Goal: Task Accomplishment & Management: Complete application form

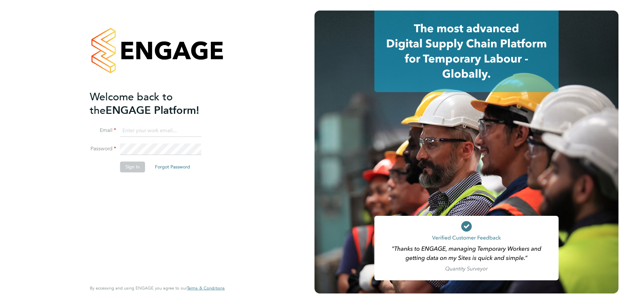
type input "[PERSON_NAME][EMAIL_ADDRESS][PERSON_NAME][DOMAIN_NAME]"
click at [134, 170] on button "Sign In" at bounding box center [132, 167] width 25 height 11
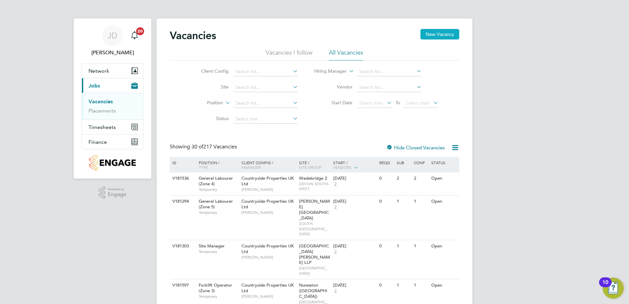
click at [434, 37] on button "New Vacancy" at bounding box center [440, 34] width 39 height 11
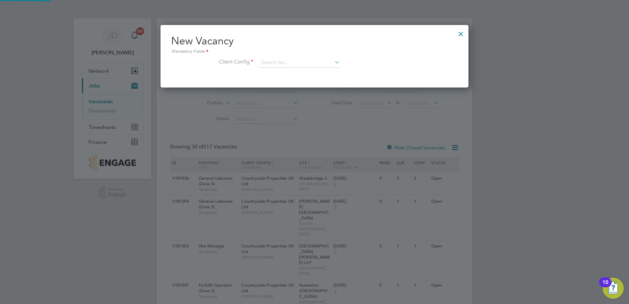
scroll to position [63, 308]
click at [276, 65] on input at bounding box center [299, 63] width 81 height 10
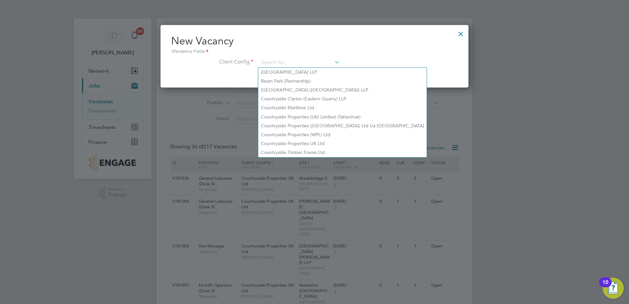
click at [193, 76] on div "New Vacancy Mandatory Fields Client Config" at bounding box center [315, 56] width 308 height 63
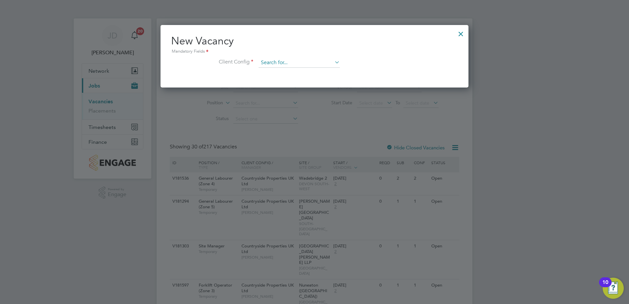
click at [272, 62] on input at bounding box center [299, 63] width 81 height 10
click at [295, 139] on li "Countryside Properties UK Ltd" at bounding box center [342, 143] width 169 height 9
type input "Countryside Properties UK Ltd"
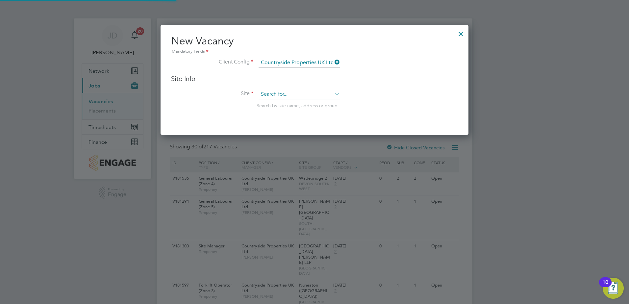
click at [272, 95] on input at bounding box center [299, 95] width 81 height 10
click at [296, 105] on li "Light horn 1 Heath" at bounding box center [299, 103] width 82 height 9
type input "Lighthorn 1 Heath"
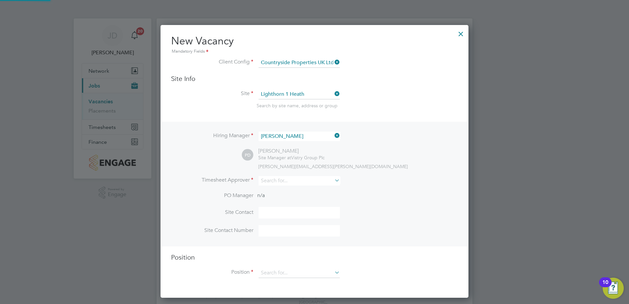
scroll to position [273, 308]
click at [286, 178] on input at bounding box center [299, 181] width 81 height 10
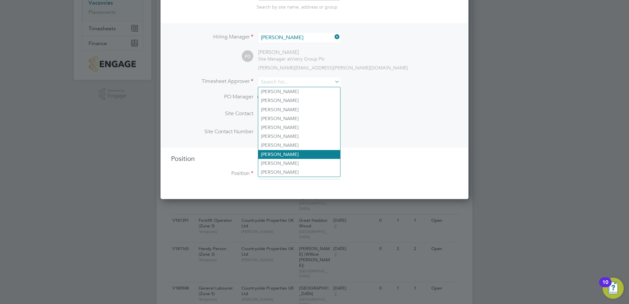
scroll to position [0, 0]
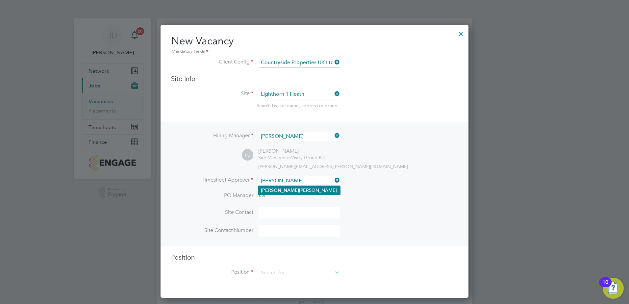
click at [291, 188] on li "[PERSON_NAME]" at bounding box center [299, 190] width 82 height 9
type input "[PERSON_NAME]"
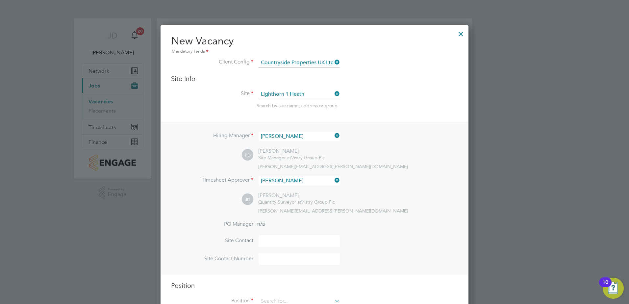
click at [191, 192] on li "Timesheet Approver [PERSON_NAME]" at bounding box center [314, 184] width 287 height 16
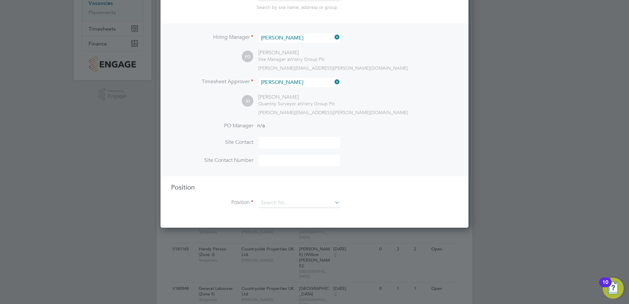
scroll to position [99, 0]
click at [238, 145] on label "Site Contact" at bounding box center [212, 142] width 82 height 7
click at [254, 139] on li "Site Contact" at bounding box center [314, 146] width 287 height 18
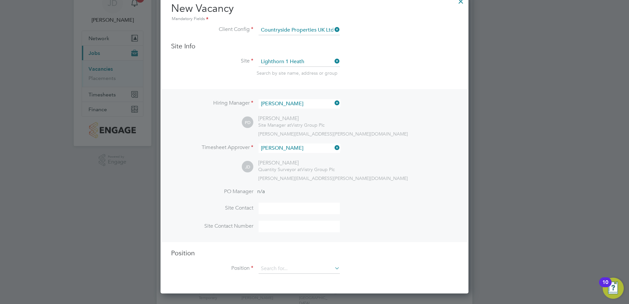
scroll to position [33, 0]
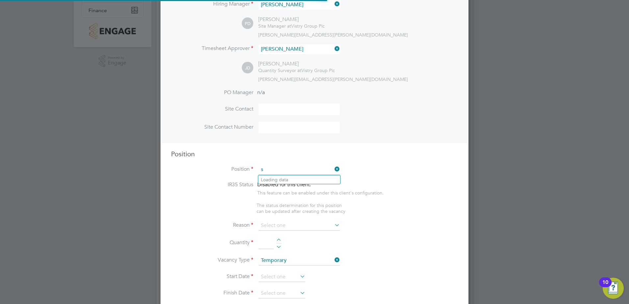
scroll to position [946, 308]
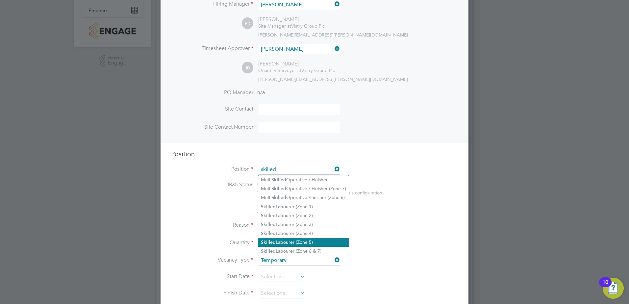
click at [300, 241] on li "Skilled Labourer (Zone 5)" at bounding box center [303, 242] width 91 height 9
type input "Skilled Labourer (Zone 5)"
type textarea "- Clearing and preparing a job site - Loading and delivering materials - Workin…"
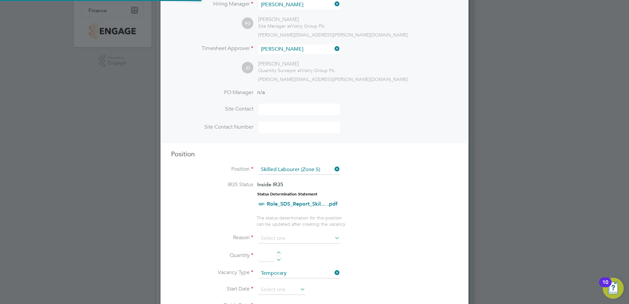
scroll to position [19, 35]
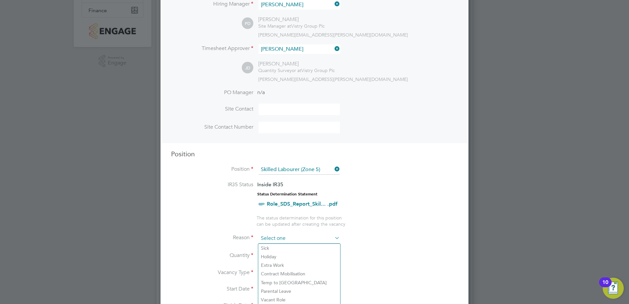
click at [285, 239] on input at bounding box center [299, 239] width 81 height 10
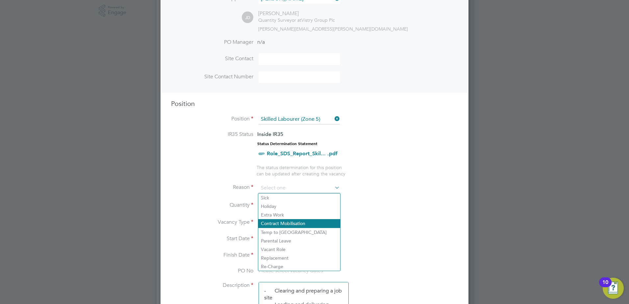
scroll to position [197, 0]
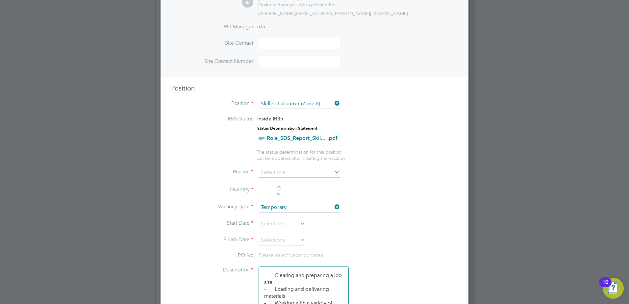
click at [277, 241] on li "Replacement" at bounding box center [299, 242] width 82 height 9
type input "Replacement"
click at [280, 187] on div at bounding box center [279, 188] width 6 height 5
type input "2"
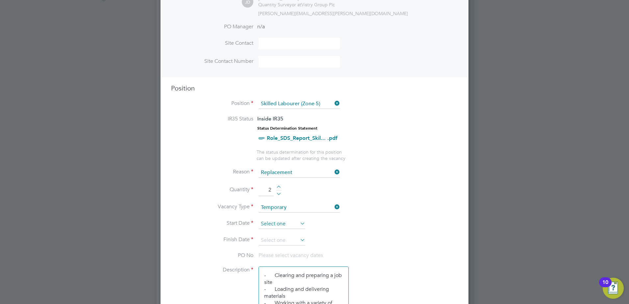
click at [280, 225] on input at bounding box center [282, 224] width 47 height 10
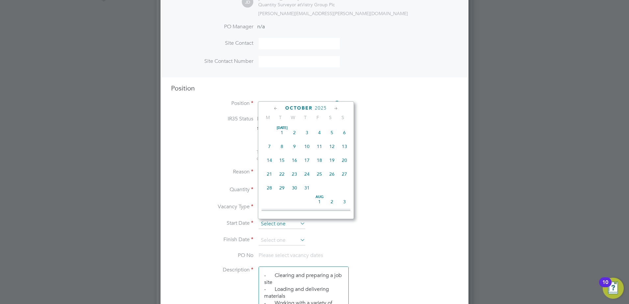
scroll to position [185, 0]
click at [269, 174] on span "6" at bounding box center [269, 169] width 13 height 13
type input "[DATE]"
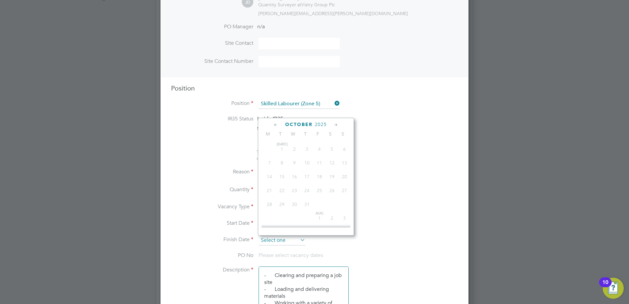
click at [279, 242] on input at bounding box center [282, 241] width 47 height 10
click at [336, 124] on icon at bounding box center [336, 124] width 6 height 7
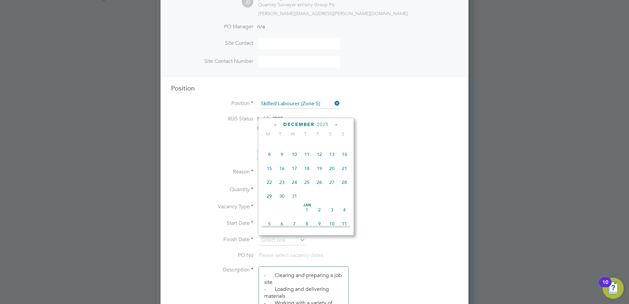
click at [270, 189] on span "22" at bounding box center [269, 182] width 13 height 13
type input "[DATE]"
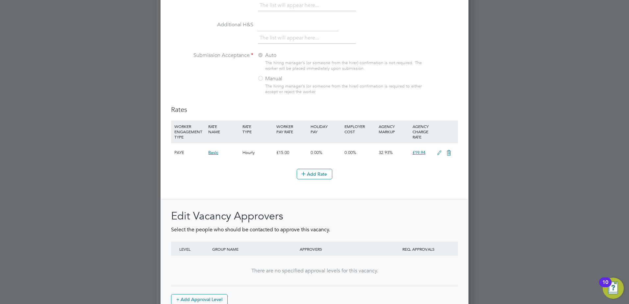
scroll to position [715, 0]
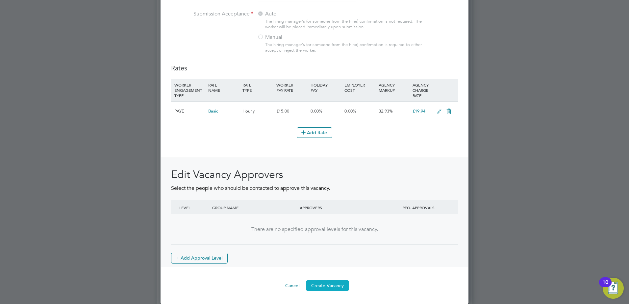
click at [332, 288] on button "Create Vacancy" at bounding box center [327, 285] width 43 height 11
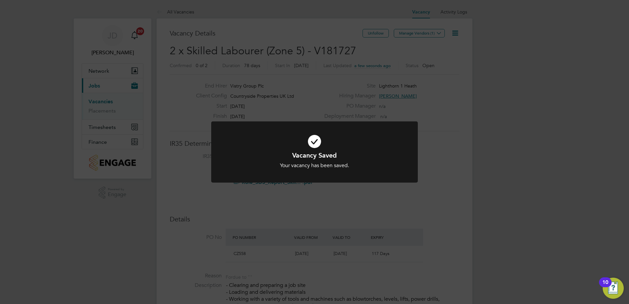
click at [434, 32] on div "Vacancy Saved Your vacancy has been saved. Cancel Okay" at bounding box center [314, 152] width 629 height 304
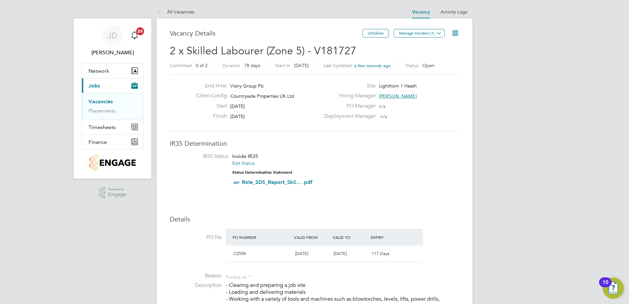
click at [434, 33] on button "Manage Vendors (1)" at bounding box center [419, 33] width 51 height 9
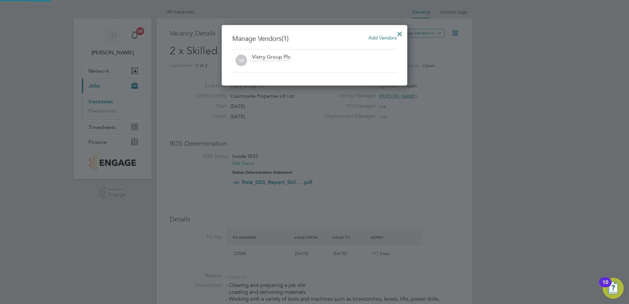
scroll to position [61, 186]
click at [389, 39] on span "Add Vendors" at bounding box center [383, 38] width 28 height 6
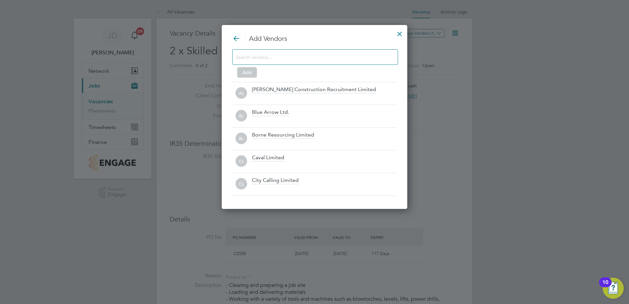
scroll to position [185, 186]
click at [231, 52] on div "Add Vendors Add AL [PERSON_NAME] Construction Recruitment Limited BL Blue Arrow…" at bounding box center [315, 117] width 186 height 184
click at [249, 54] on input at bounding box center [310, 57] width 148 height 9
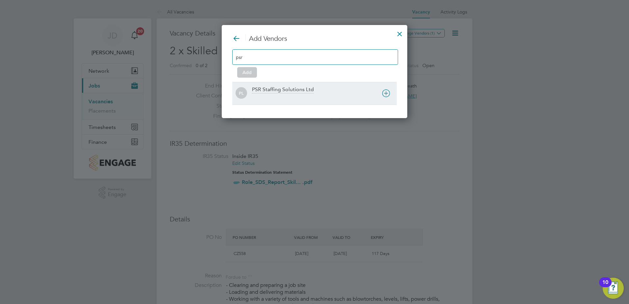
type input "psr"
click at [251, 88] on div "PL PSR Staffing Solutions Ltd" at bounding box center [314, 93] width 165 height 14
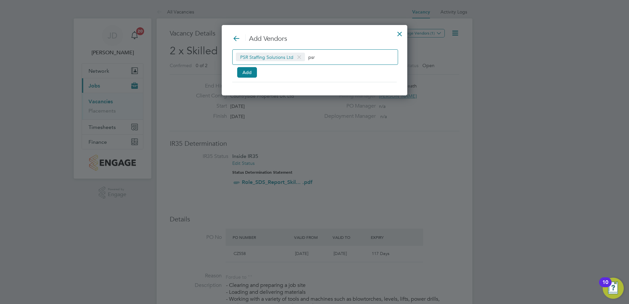
click at [239, 78] on div "Add Vendors PSR Staffing Solutions Ltd psr Add" at bounding box center [314, 58] width 165 height 48
click at [249, 77] on button "Add" at bounding box center [247, 72] width 20 height 11
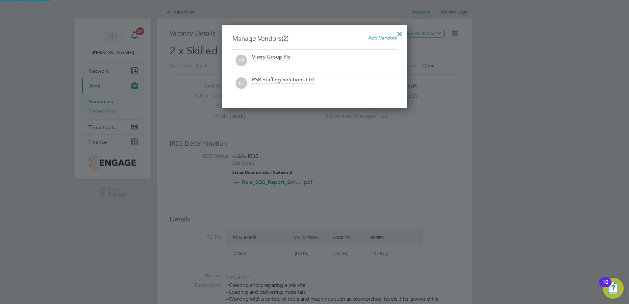
scroll to position [84, 186]
click at [400, 33] on div at bounding box center [400, 32] width 12 height 12
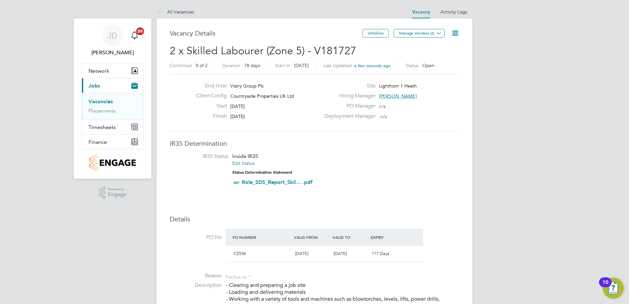
click at [104, 103] on link "Vacancies" at bounding box center [101, 101] width 24 height 6
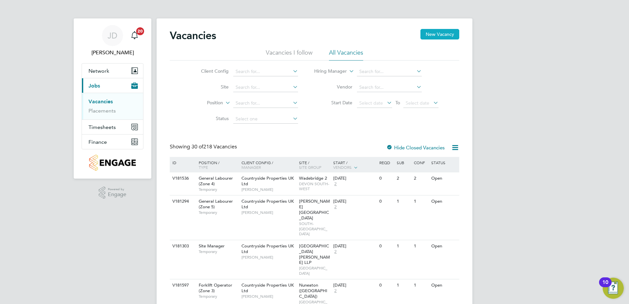
click at [436, 32] on button "New Vacancy" at bounding box center [440, 34] width 39 height 11
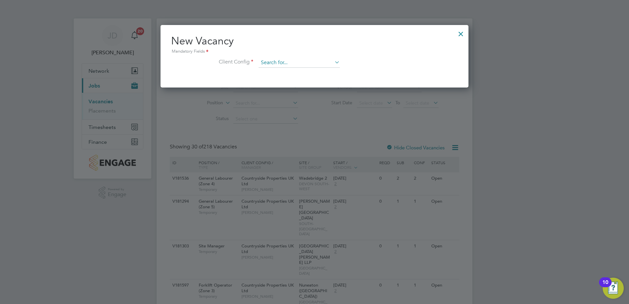
click at [293, 142] on li "Countryside Properties UK Ltd" at bounding box center [342, 143] width 169 height 9
type input "Countryside Properties UK Ltd"
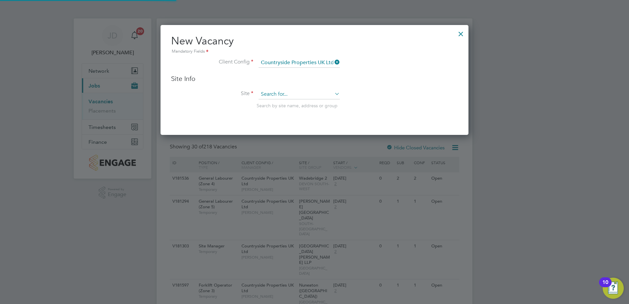
click at [274, 95] on input at bounding box center [299, 95] width 81 height 10
type input "cz558"
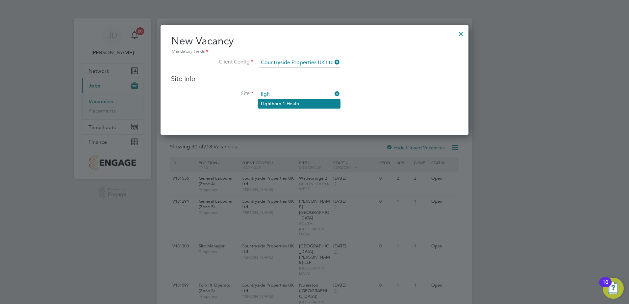
click at [290, 105] on li "Ligh thorn 1 Heath" at bounding box center [299, 103] width 82 height 9
type input "Lighthorn 1 Heath"
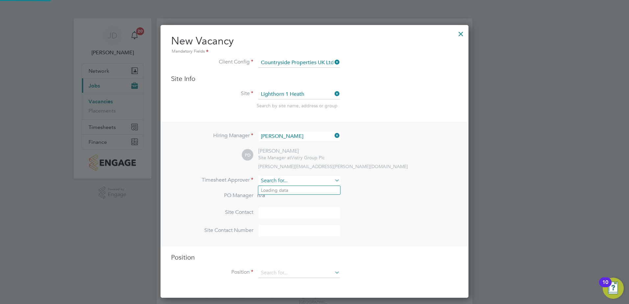
click at [278, 184] on input at bounding box center [299, 181] width 81 height 10
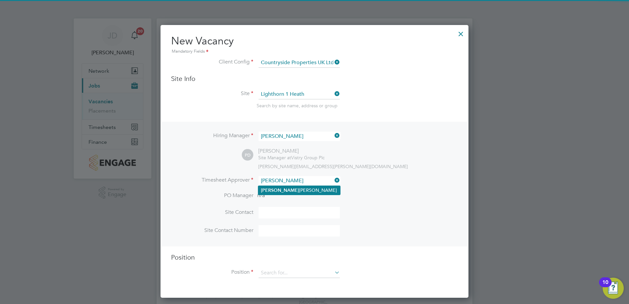
click at [276, 186] on li "[PERSON_NAME]" at bounding box center [299, 190] width 82 height 9
type input "[PERSON_NAME]"
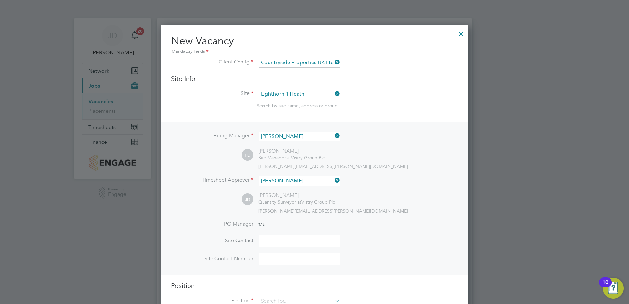
scroll to position [302, 308]
click at [272, 239] on input at bounding box center [299, 241] width 81 height 12
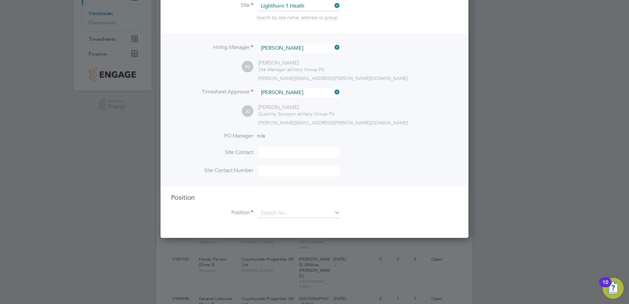
scroll to position [132, 0]
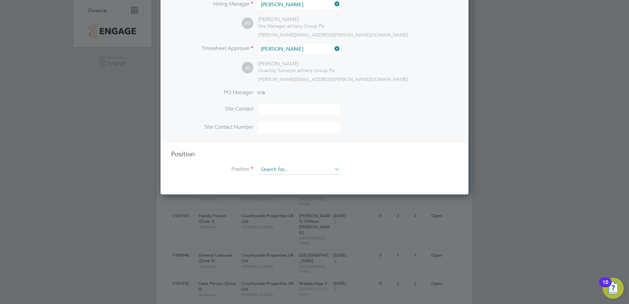
click at [271, 172] on input at bounding box center [299, 170] width 81 height 10
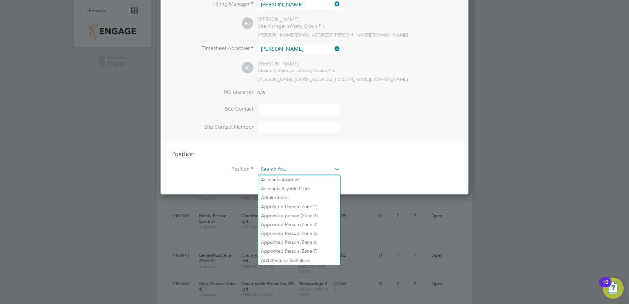
click at [272, 168] on input at bounding box center [299, 170] width 81 height 10
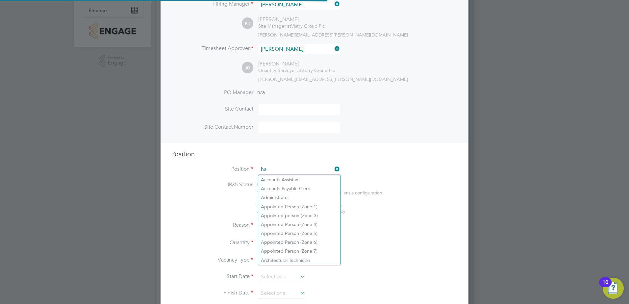
scroll to position [946, 308]
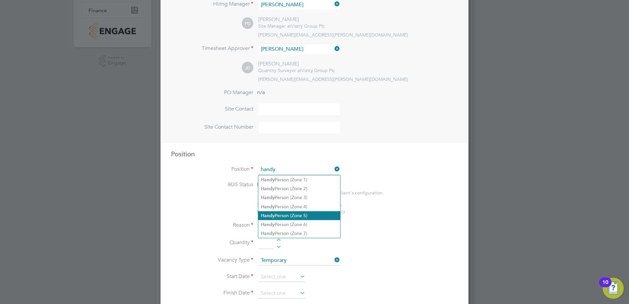
click at [279, 215] on li "Handy Person (Zone 5)" at bounding box center [299, 215] width 82 height 9
type input "Handy Person (Zone 5)"
type textarea "- Perform repair and maintenance tasks on doors, furniture, fixtures and applia…"
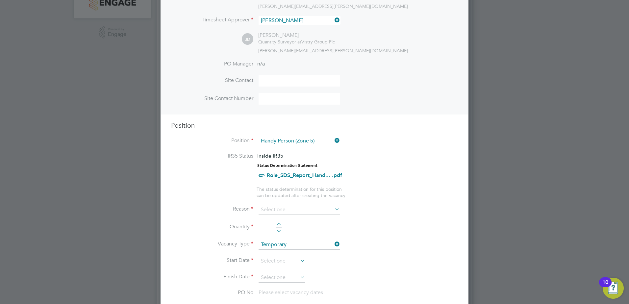
scroll to position [230, 0]
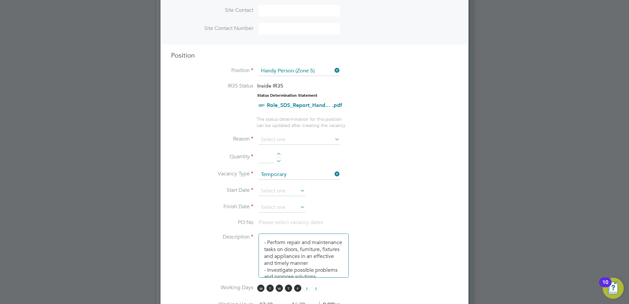
click at [333, 138] on icon at bounding box center [333, 139] width 0 height 9
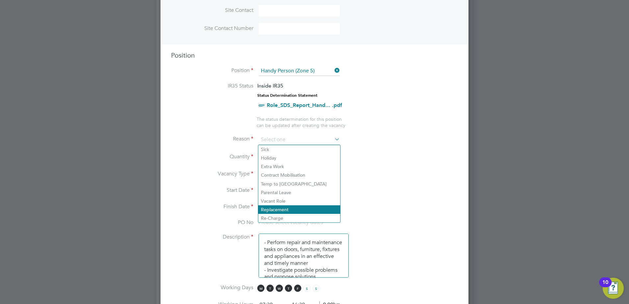
click at [283, 209] on li "Replacement" at bounding box center [299, 209] width 82 height 9
type input "Replacement"
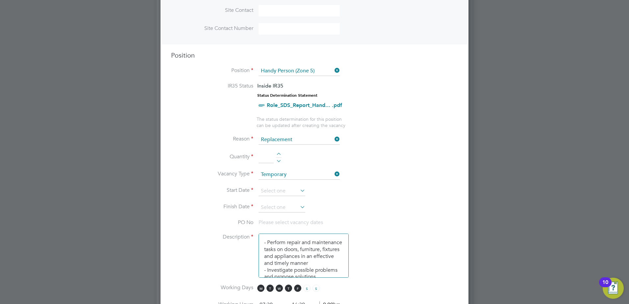
click at [362, 160] on li "Quantity" at bounding box center [314, 160] width 287 height 18
click at [279, 153] on div at bounding box center [279, 155] width 6 height 5
type input "1"
click at [274, 191] on input at bounding box center [282, 191] width 47 height 10
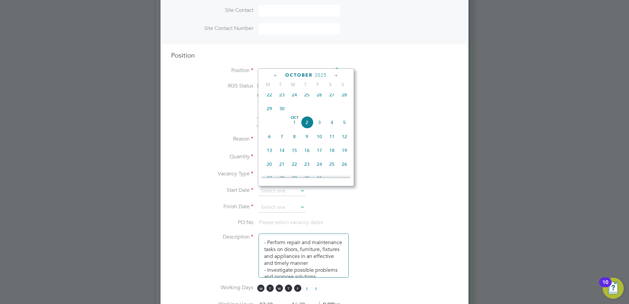
click at [266, 154] on span "13" at bounding box center [269, 150] width 13 height 13
type input "[DATE]"
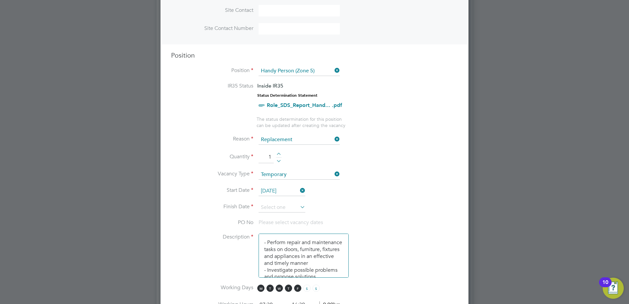
click at [354, 205] on li "Finish Date" at bounding box center [314, 211] width 287 height 16
click at [299, 207] on icon at bounding box center [299, 206] width 0 height 9
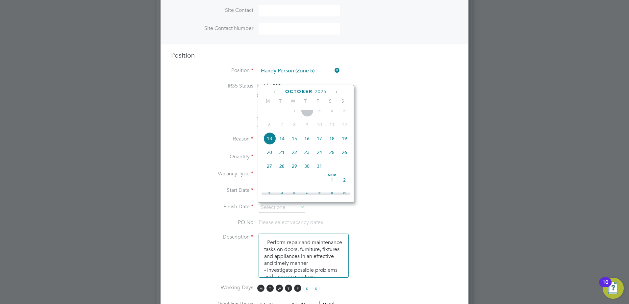
click at [337, 93] on icon at bounding box center [336, 92] width 6 height 7
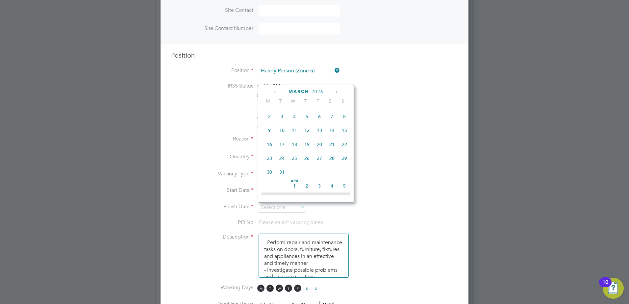
click at [337, 93] on icon at bounding box center [336, 92] width 6 height 7
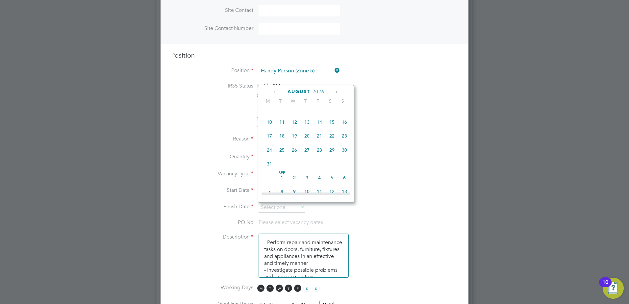
click at [337, 93] on icon at bounding box center [336, 92] width 6 height 7
click at [271, 166] on span "26" at bounding box center [269, 159] width 13 height 13
type input "[DATE]"
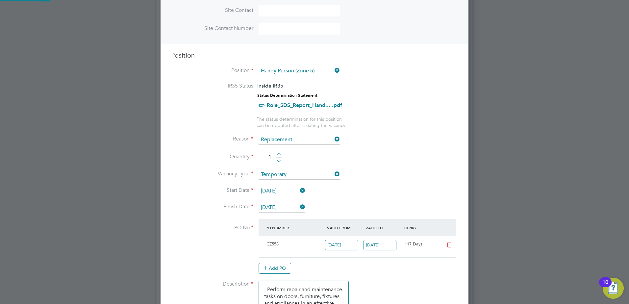
scroll to position [11, 62]
click at [394, 187] on li "Start Date [DATE]" at bounding box center [314, 194] width 287 height 16
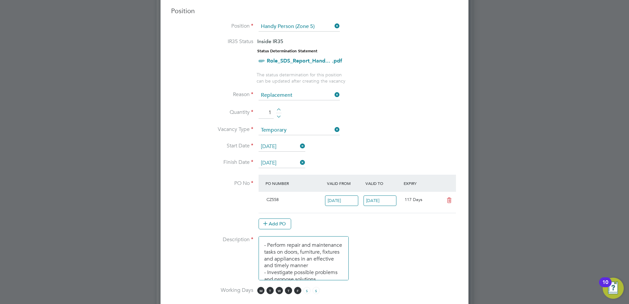
scroll to position [263, 0]
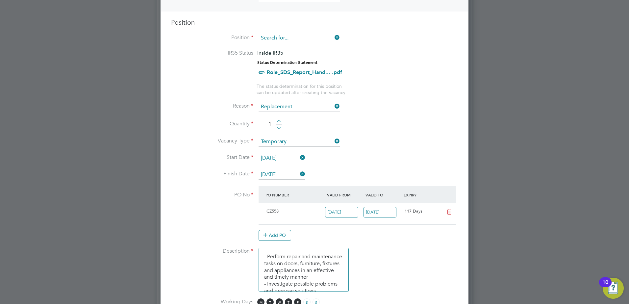
click at [298, 38] on input at bounding box center [299, 38] width 81 height 10
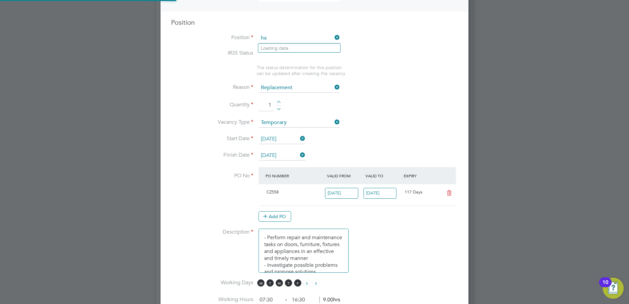
scroll to position [11, 62]
type input "h"
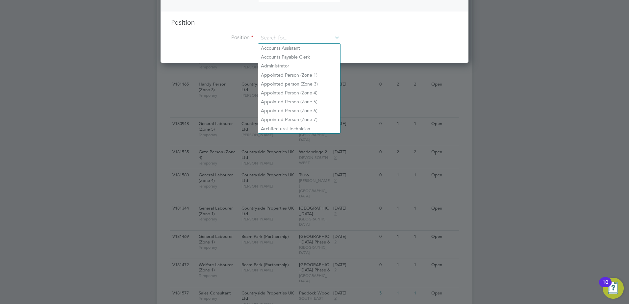
type input "k"
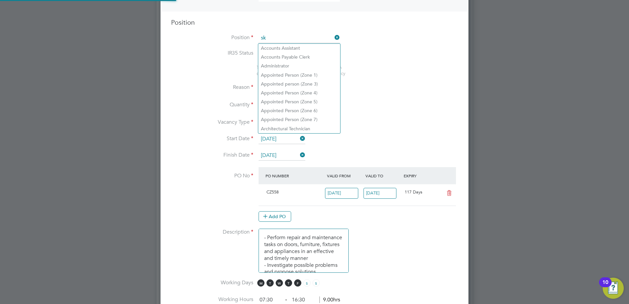
scroll to position [11, 62]
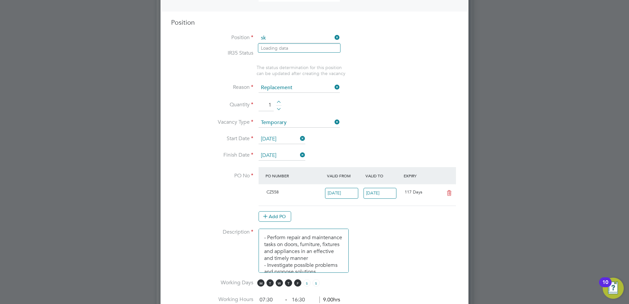
type input "s"
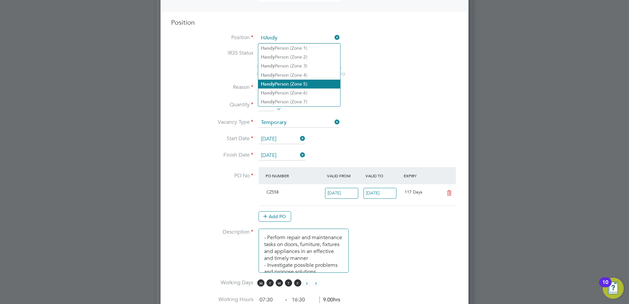
click at [279, 85] on li "Handy Person (Zone 5)" at bounding box center [299, 84] width 82 height 9
type input "Handy Person (Zone 5)"
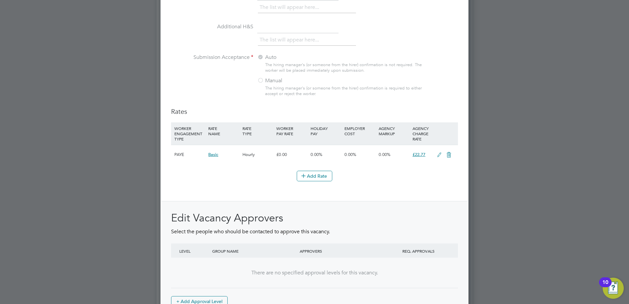
scroll to position [715, 0]
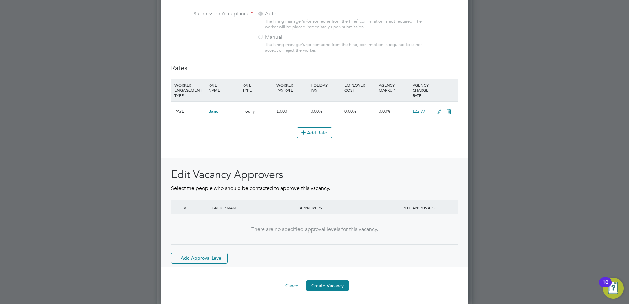
click at [439, 112] on icon at bounding box center [439, 111] width 8 height 5
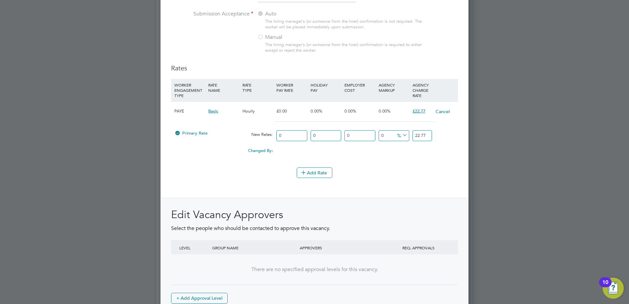
drag, startPoint x: 430, startPoint y: 134, endPoint x: 413, endPoint y: 136, distance: 17.3
click at [413, 136] on input "22.77" at bounding box center [422, 135] width 19 height 11
type input "19.94"
click at [269, 161] on li "WORKER ENGAGEMENT TYPE RATE NAME RATE TYPE WORKER PAY RATE HOLIDAY PAY EMPLOYER…" at bounding box center [314, 123] width 287 height 89
drag, startPoint x: 431, startPoint y: 136, endPoint x: 411, endPoint y: 136, distance: 19.4
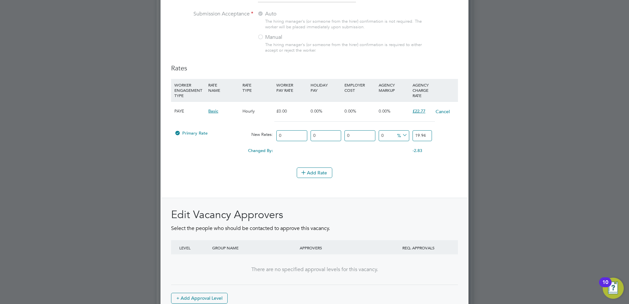
click at [411, 136] on div "19.94" at bounding box center [422, 135] width 23 height 17
type input "0"
click at [417, 165] on li "WORKER ENGAGEMENT TYPE RATE NAME RATE TYPE WORKER PAY RATE HOLIDAY PAY EMPLOYER…" at bounding box center [314, 123] width 287 height 89
click at [448, 111] on button "Cancel" at bounding box center [442, 111] width 15 height 7
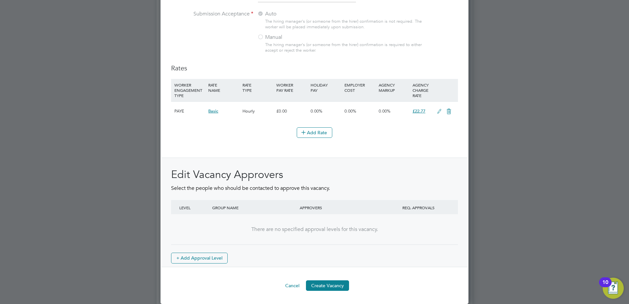
scroll to position [994, 308]
click at [441, 112] on icon at bounding box center [439, 111] width 8 height 5
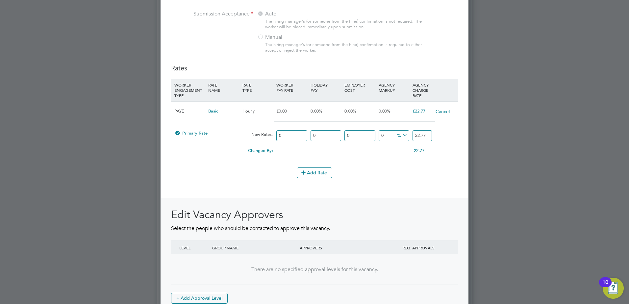
drag, startPoint x: 417, startPoint y: 138, endPoint x: 407, endPoint y: 138, distance: 10.5
click at [407, 138] on div "Primary Rate New Rates: 0 0 n/a 0 n/a 0 0 % 22.77" at bounding box center [314, 135] width 287 height 17
type input "19.94"
click at [248, 179] on li "Add Rate" at bounding box center [314, 176] width 287 height 17
click at [277, 151] on div "0.00" at bounding box center [292, 147] width 34 height 7
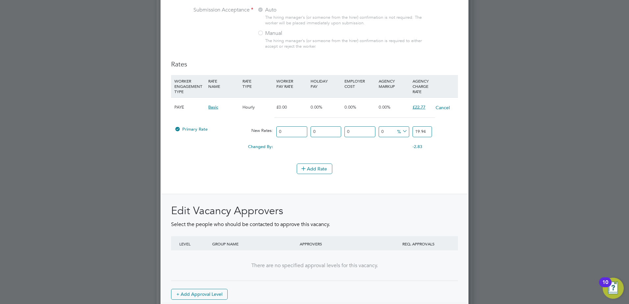
scroll to position [755, 0]
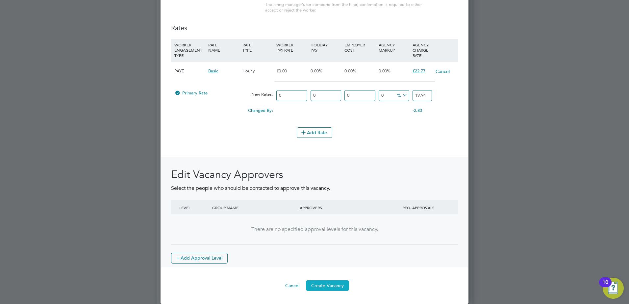
click at [346, 285] on button "Create Vacancy" at bounding box center [327, 285] width 43 height 11
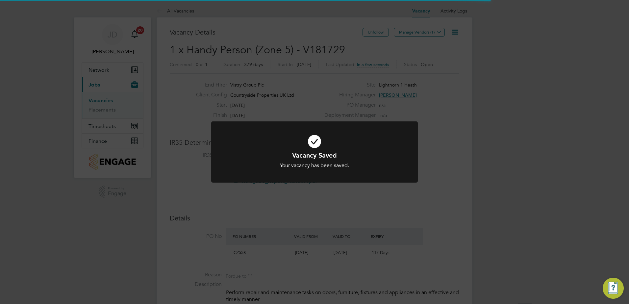
scroll to position [11, 62]
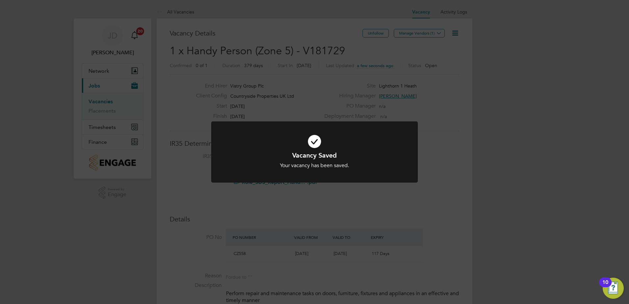
click at [423, 31] on div "Vacancy Saved Your vacancy has been saved. Cancel Okay" at bounding box center [314, 152] width 629 height 304
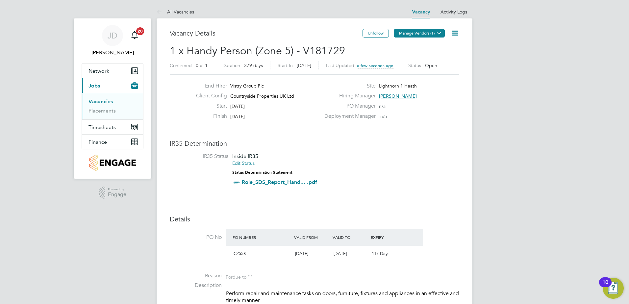
click at [425, 32] on button "Manage Vendors (1)" at bounding box center [419, 33] width 51 height 9
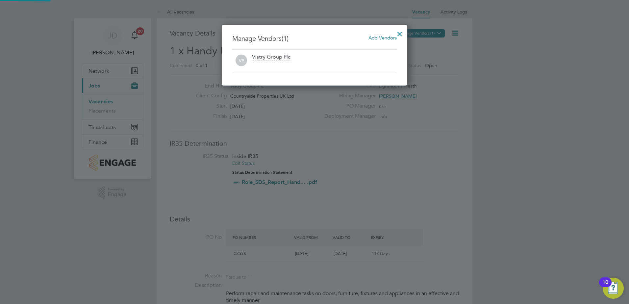
scroll to position [61, 186]
click at [376, 37] on span "Add Vendors" at bounding box center [383, 38] width 28 height 6
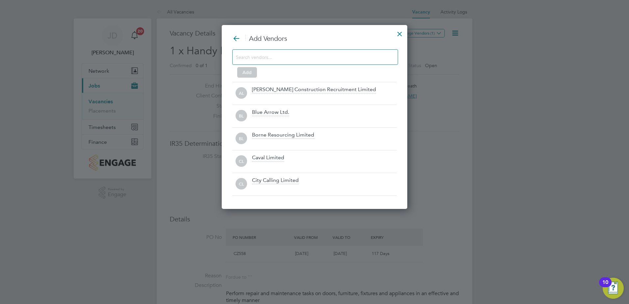
scroll to position [185, 186]
click at [355, 63] on div at bounding box center [315, 56] width 166 height 15
click at [357, 59] on input at bounding box center [310, 57] width 148 height 9
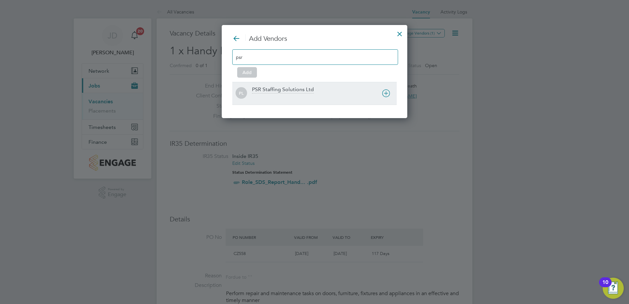
type input "psr"
click at [276, 90] on div "PSR Staffing Solutions Ltd" at bounding box center [283, 89] width 62 height 7
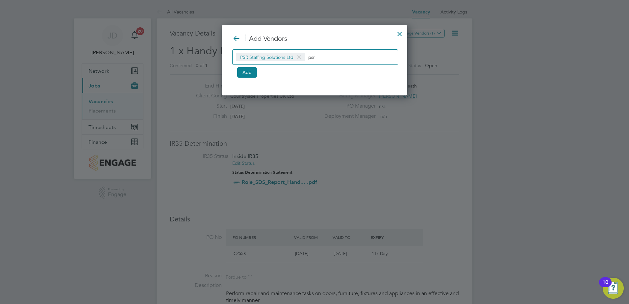
scroll to position [71, 186]
click at [250, 72] on button "Add" at bounding box center [247, 72] width 20 height 11
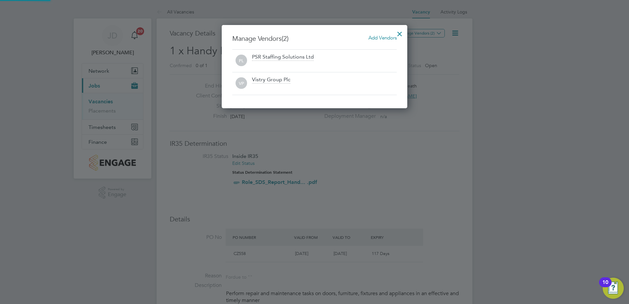
scroll to position [84, 186]
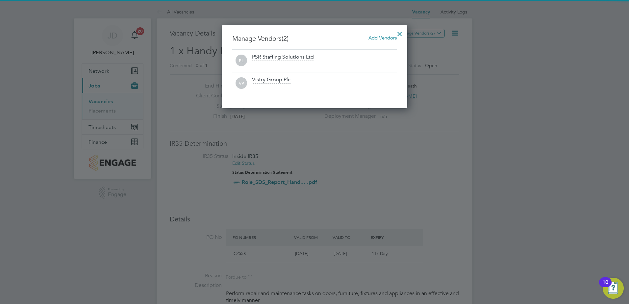
click at [503, 61] on div at bounding box center [314, 152] width 629 height 304
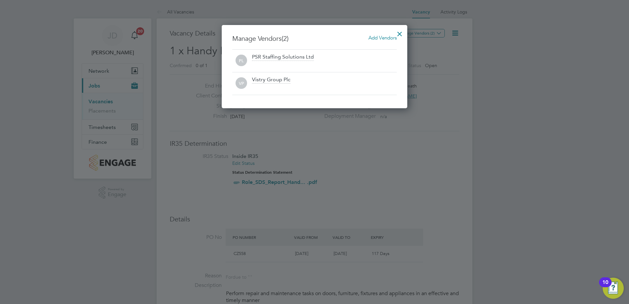
click at [398, 34] on div at bounding box center [400, 32] width 12 height 12
